Goal: Task Accomplishment & Management: Manage account settings

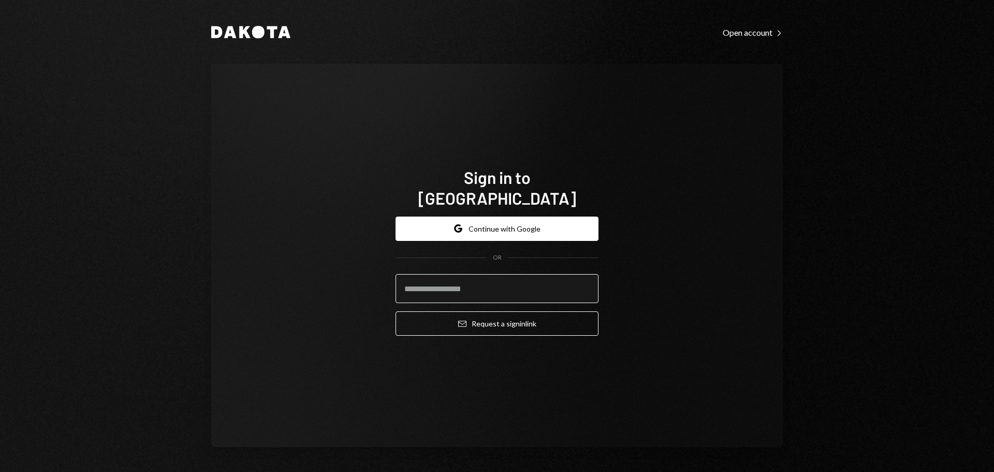
click at [468, 289] on input "email" at bounding box center [497, 288] width 203 height 29
type input "**********"
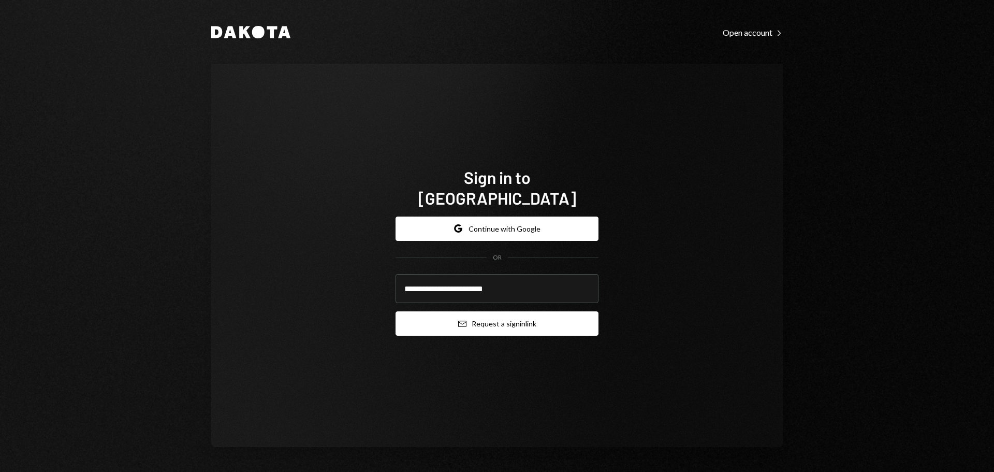
click at [486, 311] on button "Email Request a sign in link" at bounding box center [497, 323] width 203 height 24
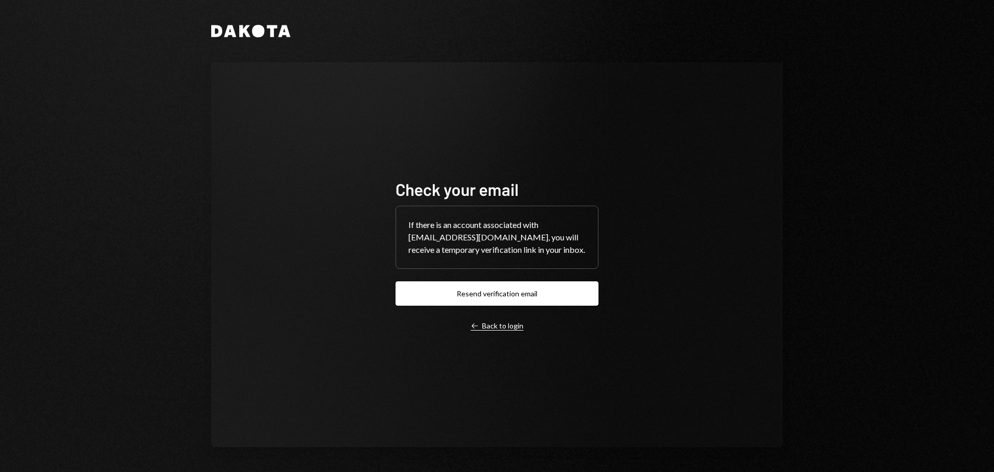
click at [499, 325] on div "Left Arrow Back to login" at bounding box center [497, 325] width 53 height 9
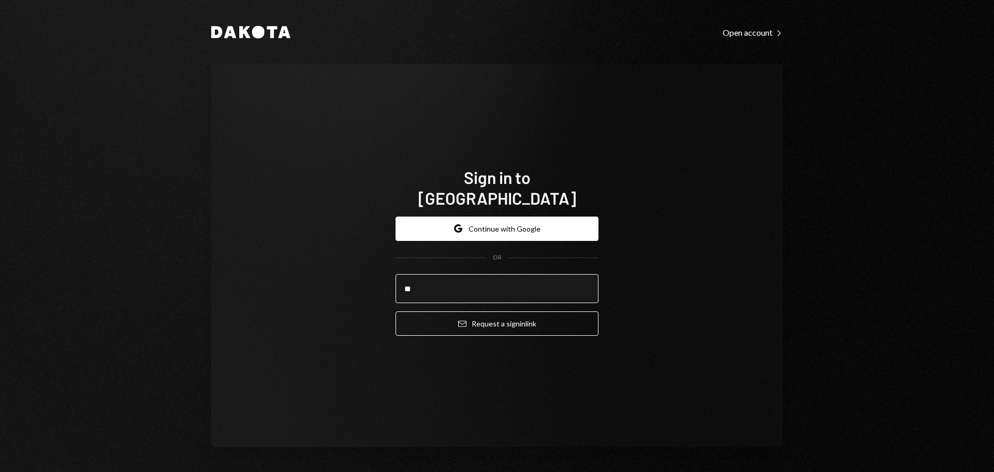
type input "**********"
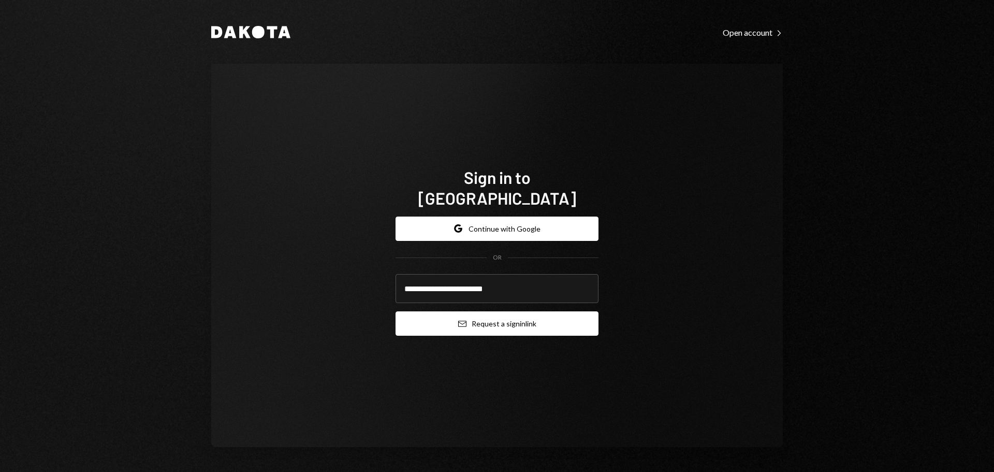
click at [486, 318] on button "Email Request a sign in link" at bounding box center [497, 323] width 203 height 24
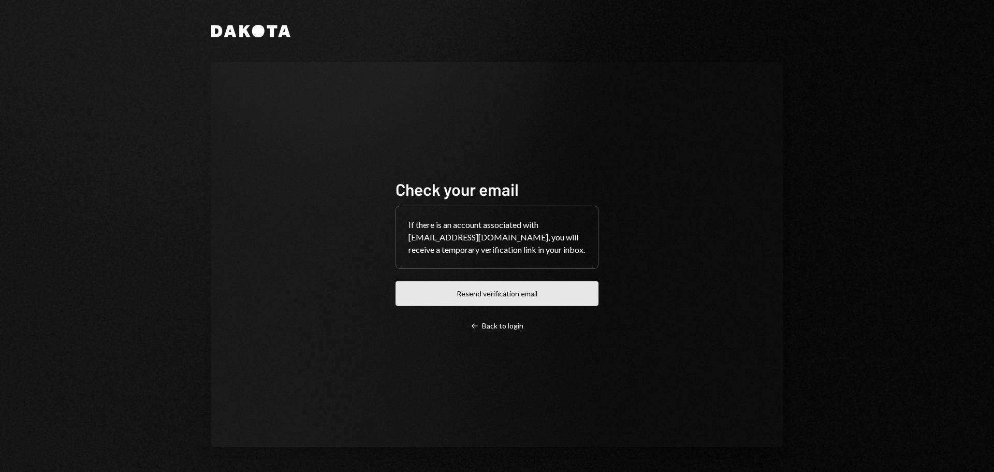
click at [548, 292] on button "Resend verification email" at bounding box center [497, 293] width 203 height 24
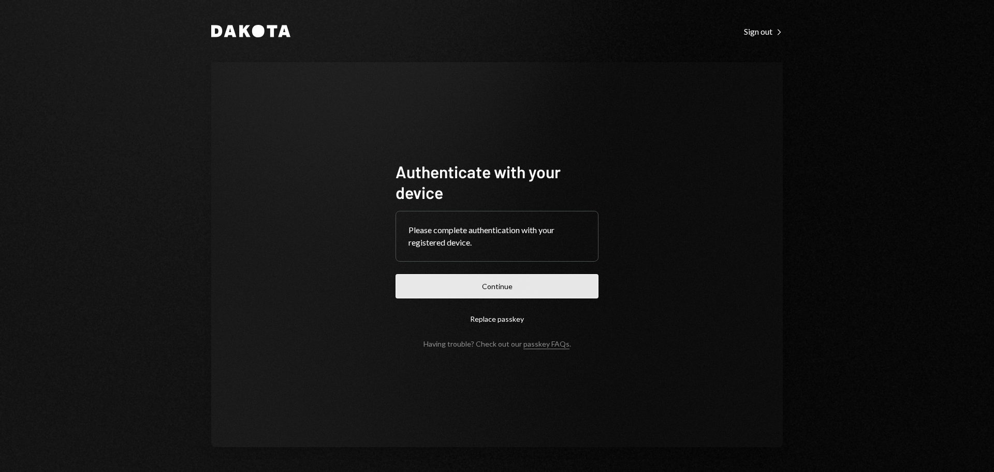
click at [507, 286] on button "Continue" at bounding box center [497, 286] width 203 height 24
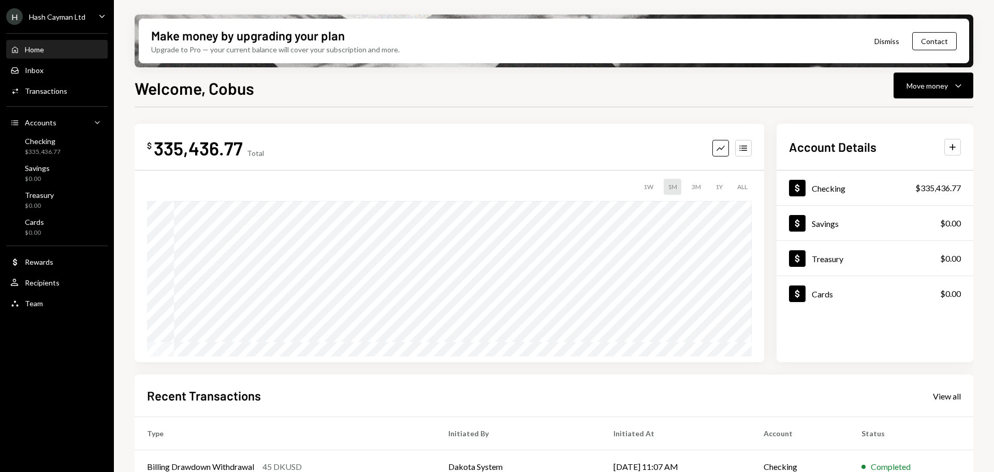
click at [212, 149] on div "335,436.77" at bounding box center [198, 147] width 89 height 23
copy div "335,436.77"
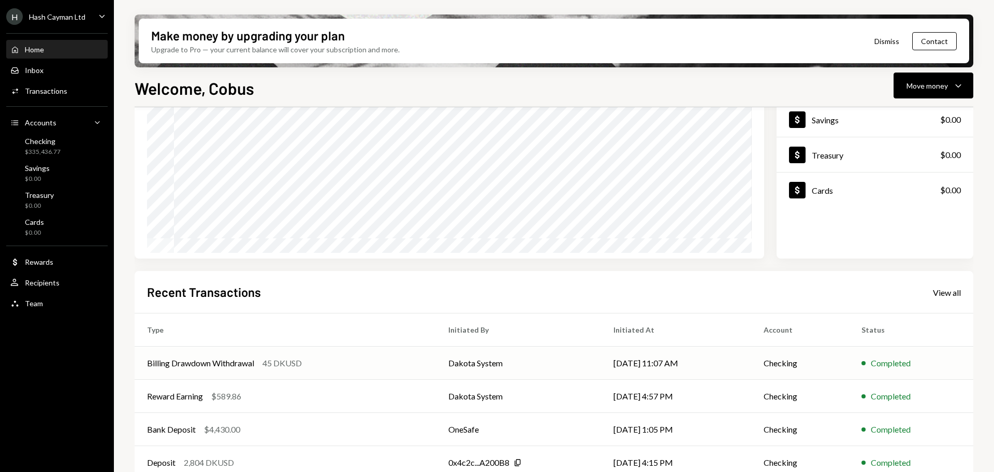
scroll to position [153, 0]
